Goal: Task Accomplishment & Management: Manage account settings

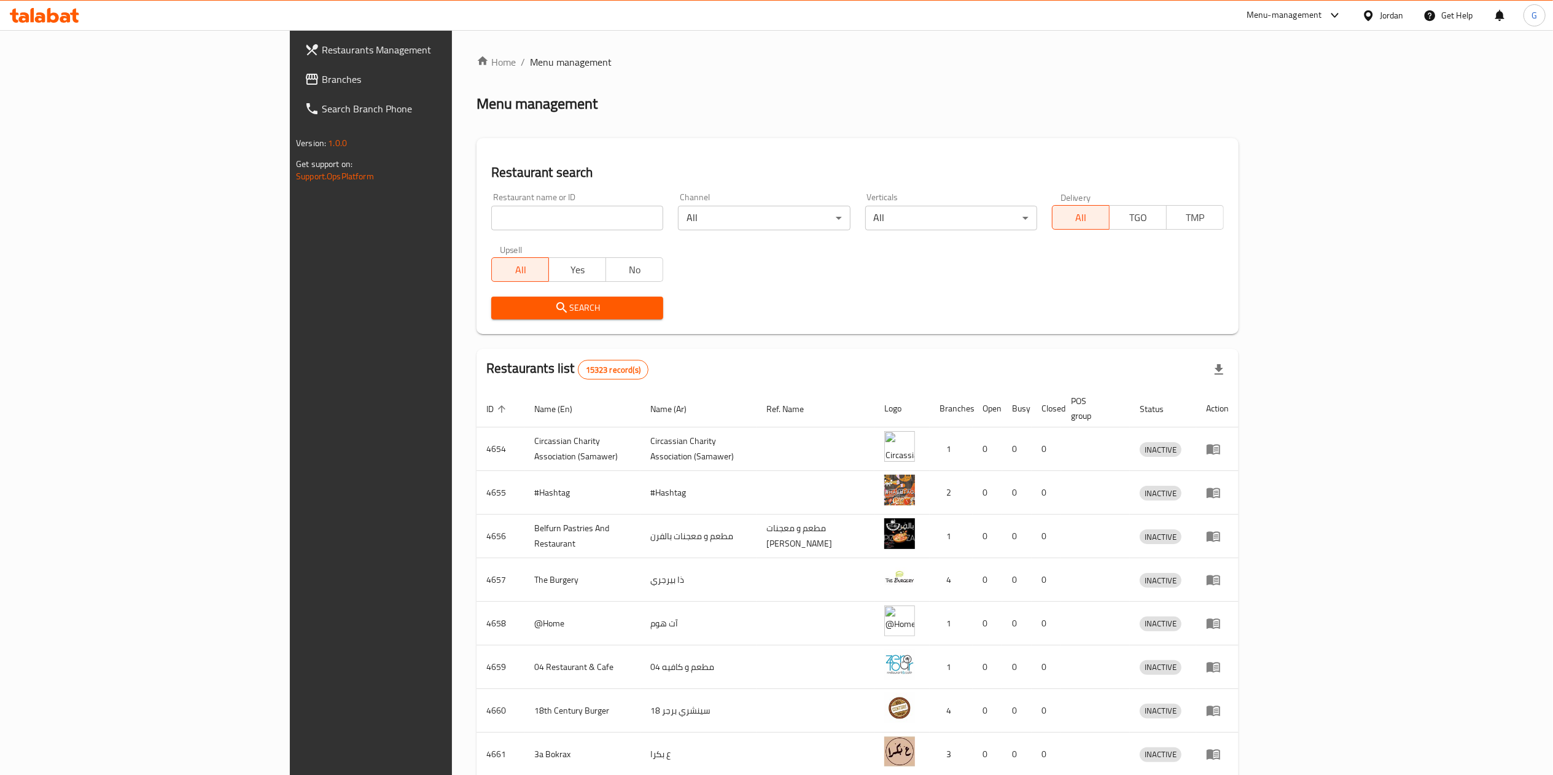
click at [290, 83] on div "Restaurants Management Branches Search Branch Phone Version: 1.0.0 Get support …" at bounding box center [776, 479] width 973 height 899
click at [322, 83] on span "Branches" at bounding box center [430, 79] width 217 height 15
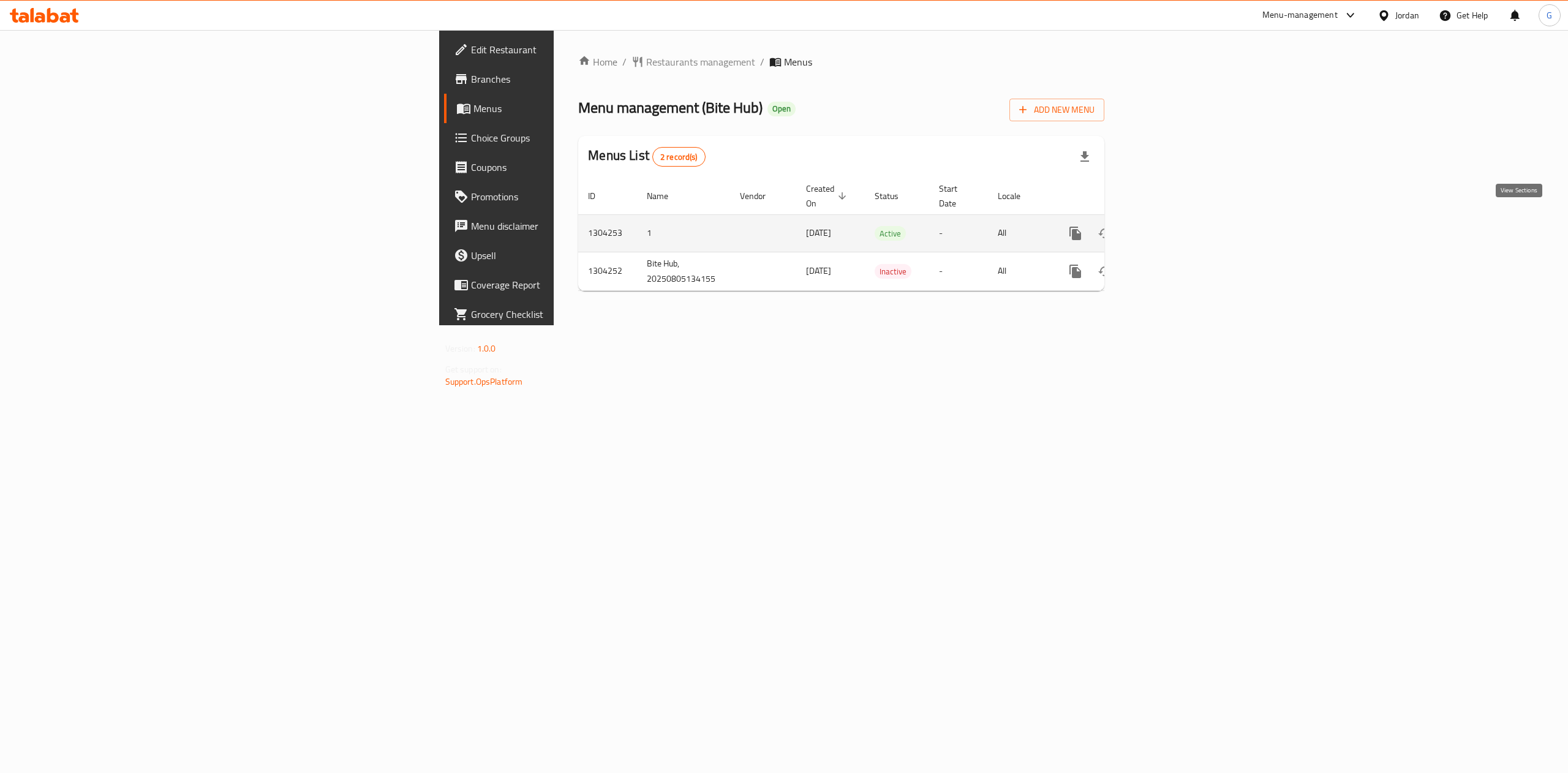
click at [1169, 227] on icon "enhanced table" at bounding box center [1163, 232] width 11 height 11
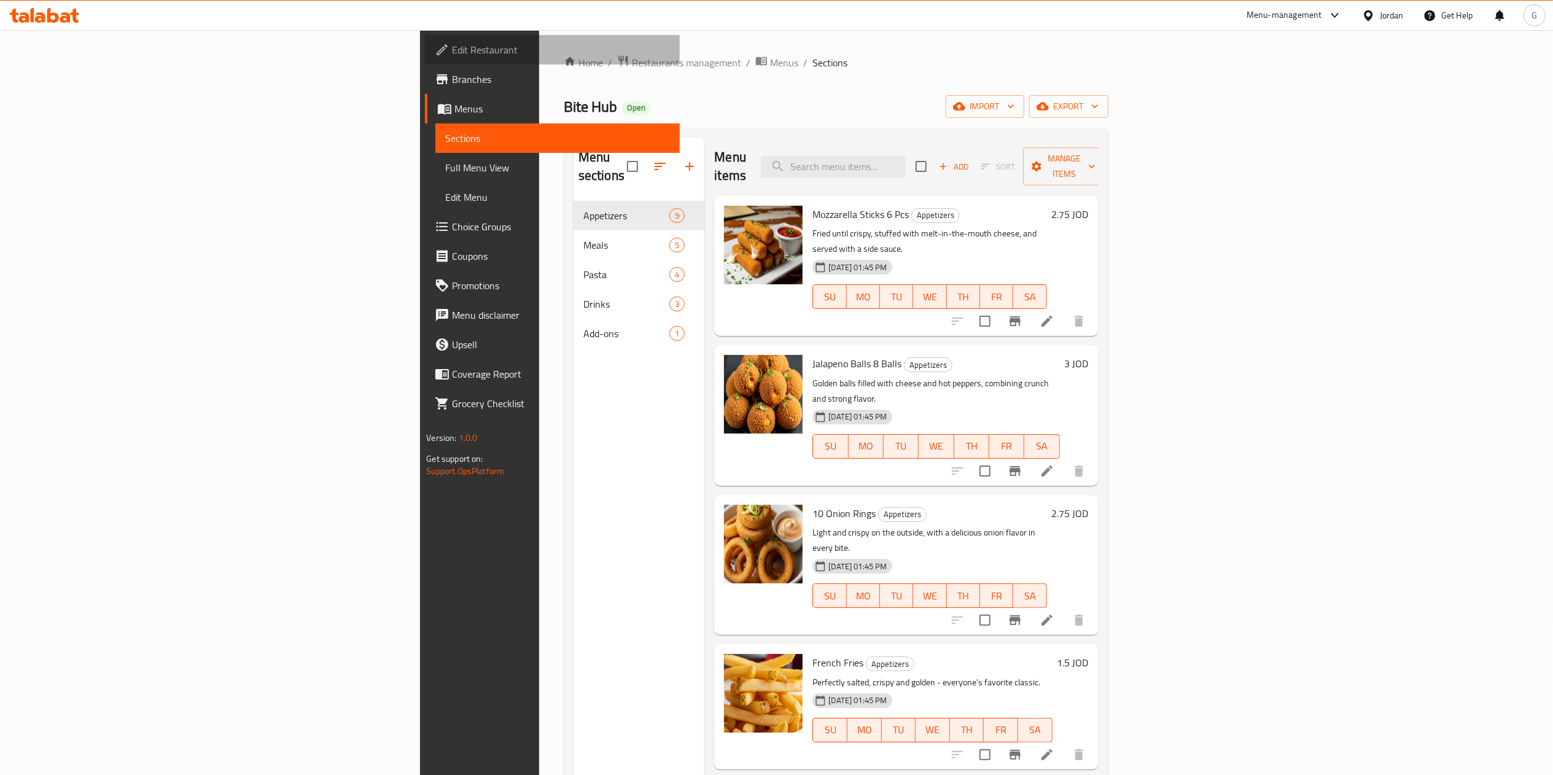
click at [452, 47] on span "Edit Restaurant" at bounding box center [560, 49] width 217 height 15
